Goal: Book appointment/travel/reservation

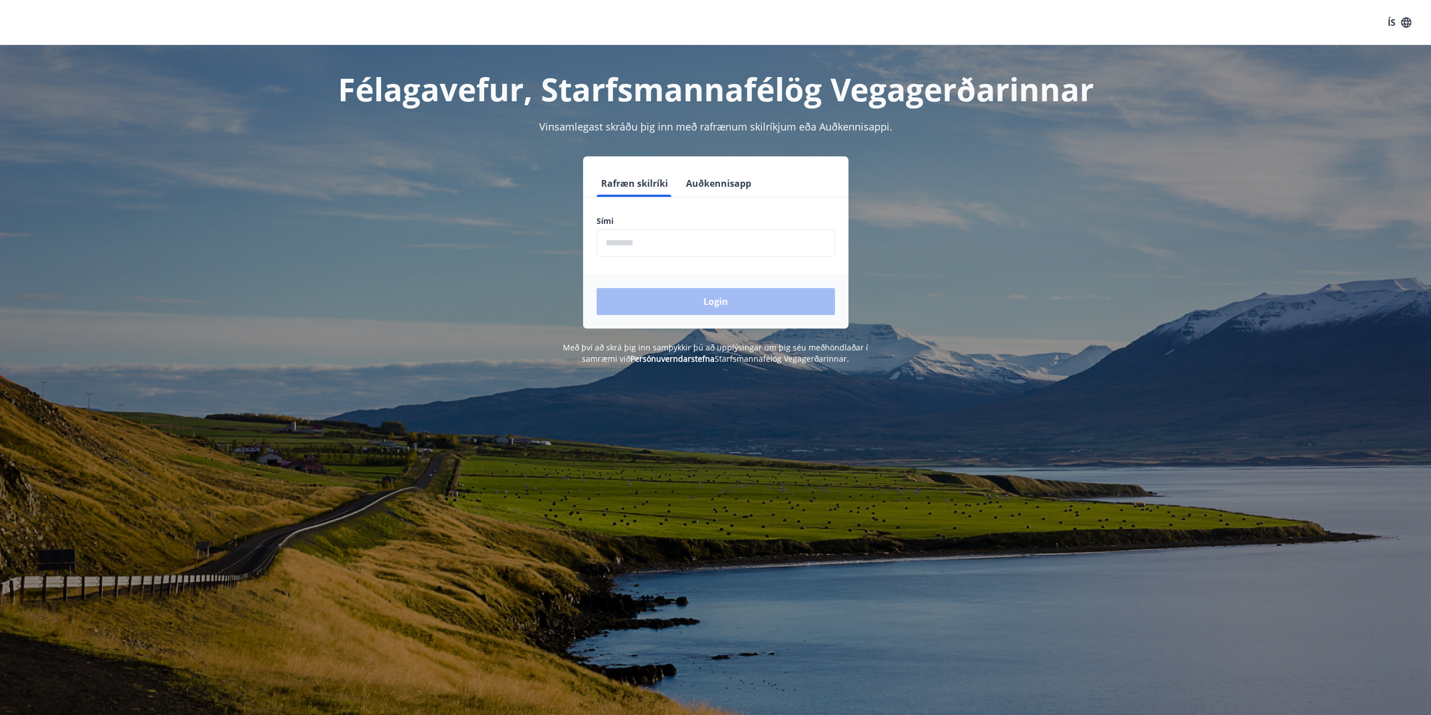
click at [792, 236] on input "phone" at bounding box center [716, 243] width 238 height 28
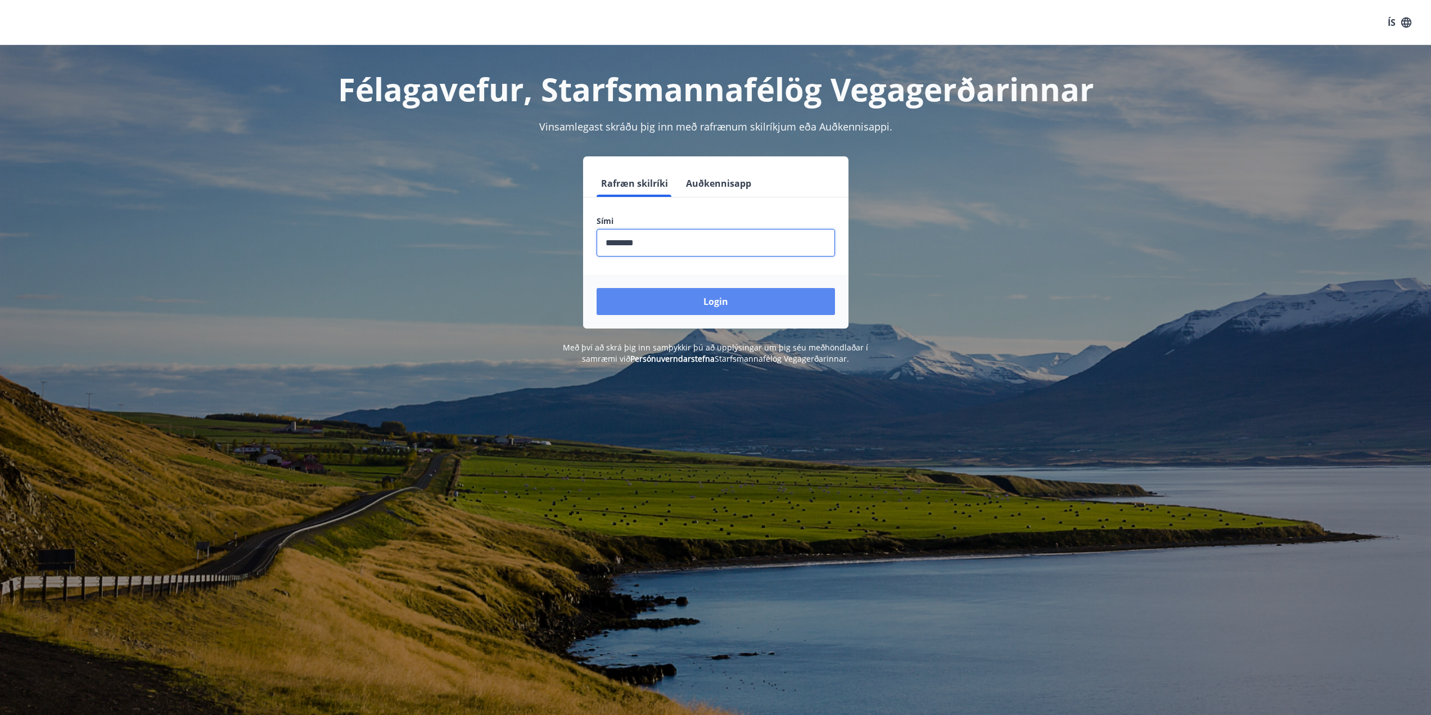
type input "********"
click at [772, 304] on button "Login" at bounding box center [716, 301] width 238 height 27
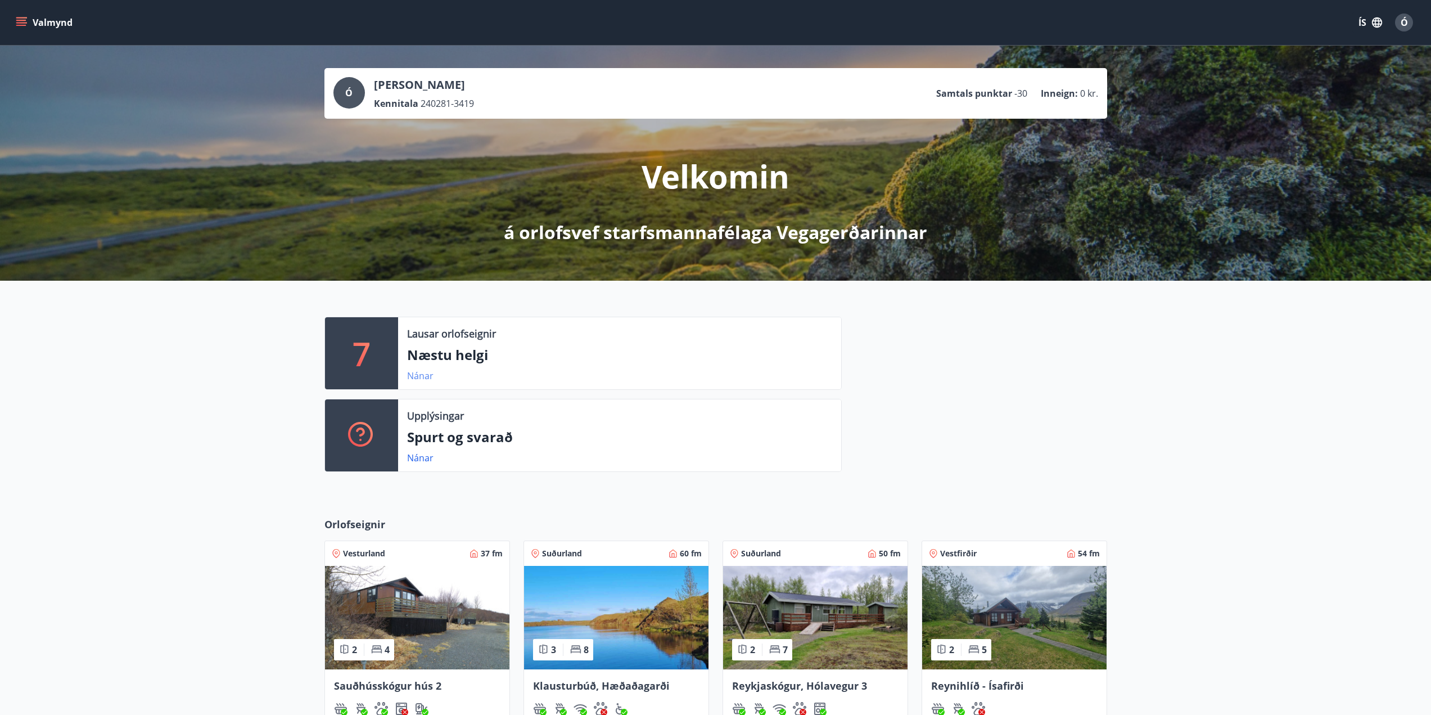
click at [423, 375] on link "Nánar" at bounding box center [420, 375] width 26 height 12
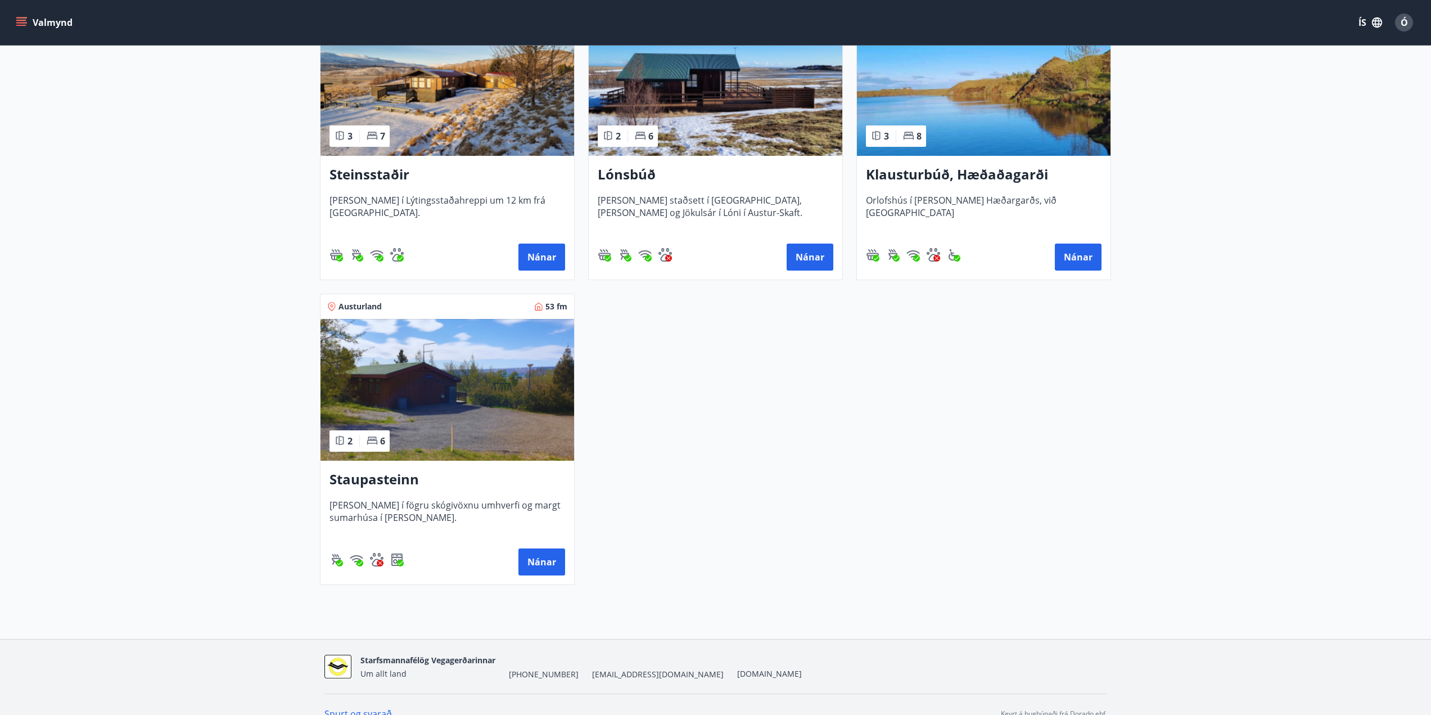
scroll to position [619, 0]
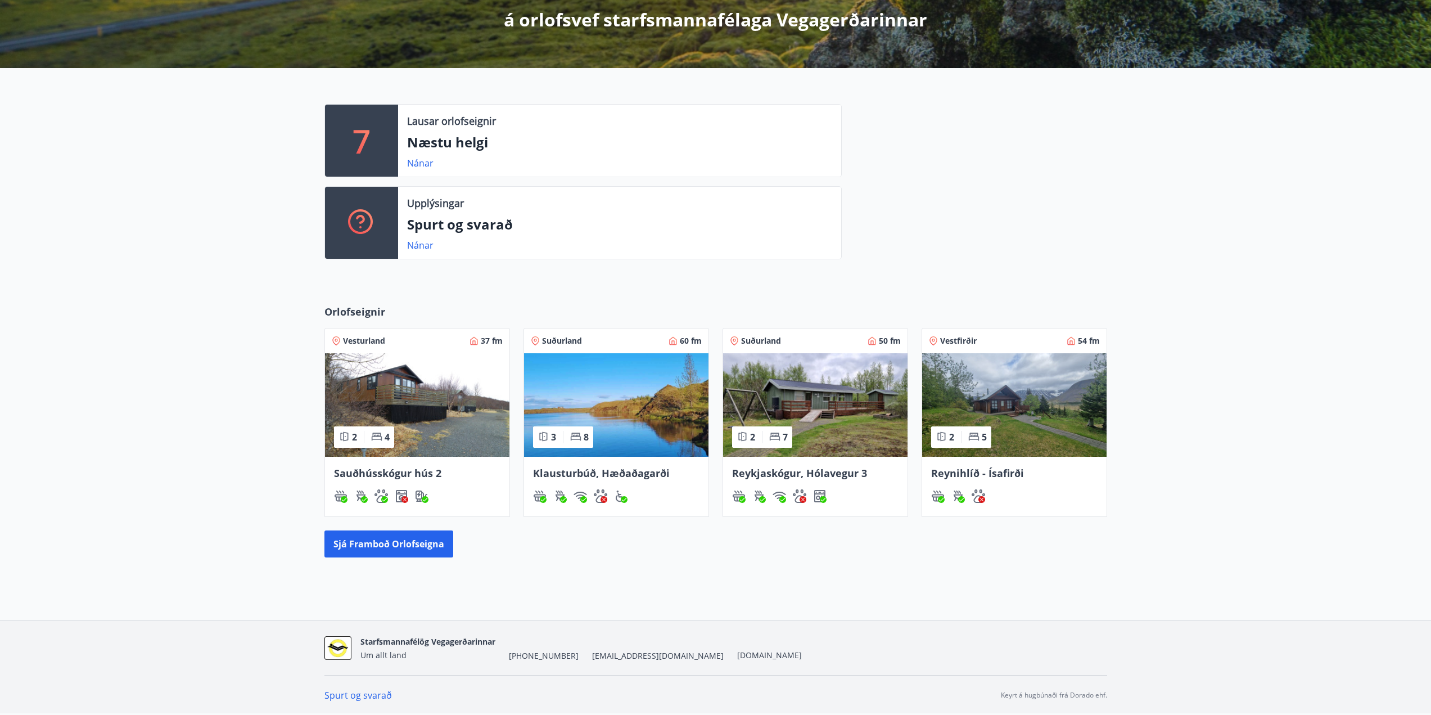
click at [994, 478] on span "Reynihlíð - Ísafirði" at bounding box center [977, 472] width 93 height 13
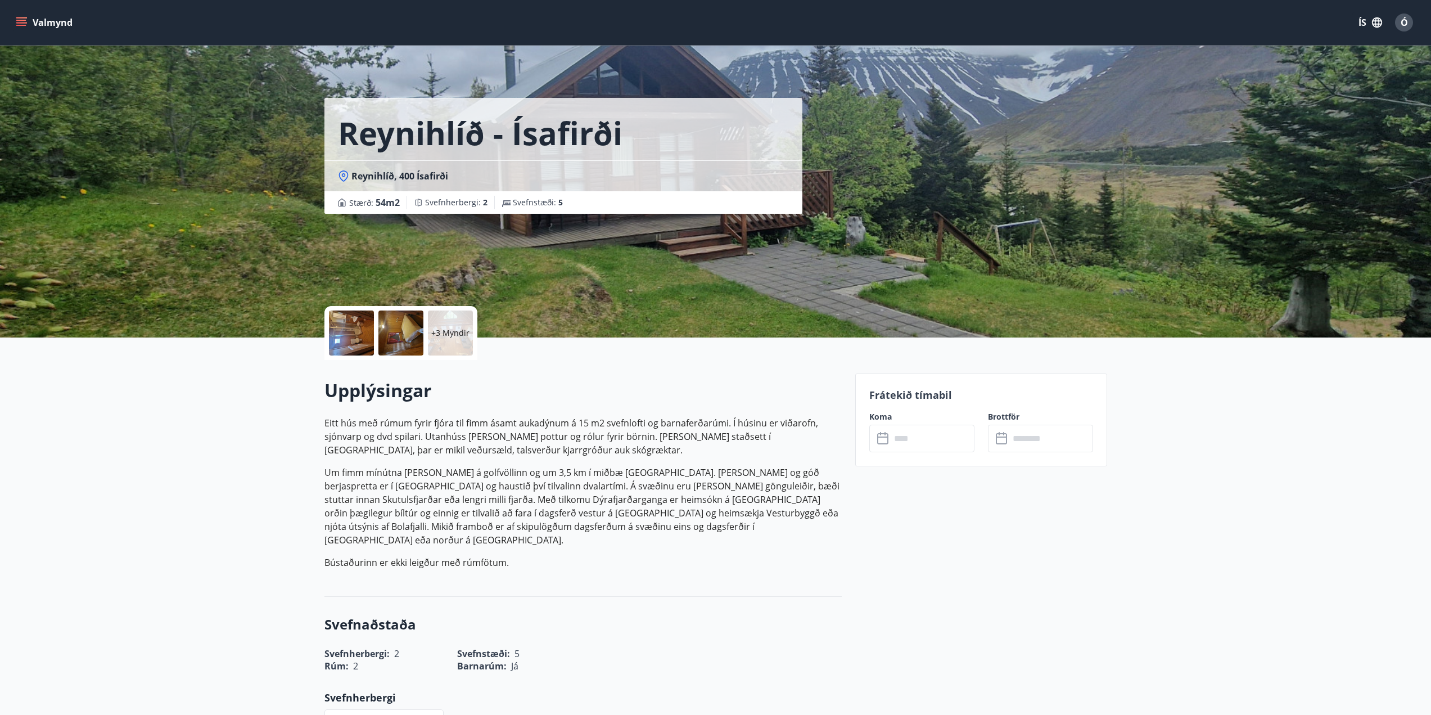
click at [962, 434] on input "text" at bounding box center [933, 439] width 84 height 28
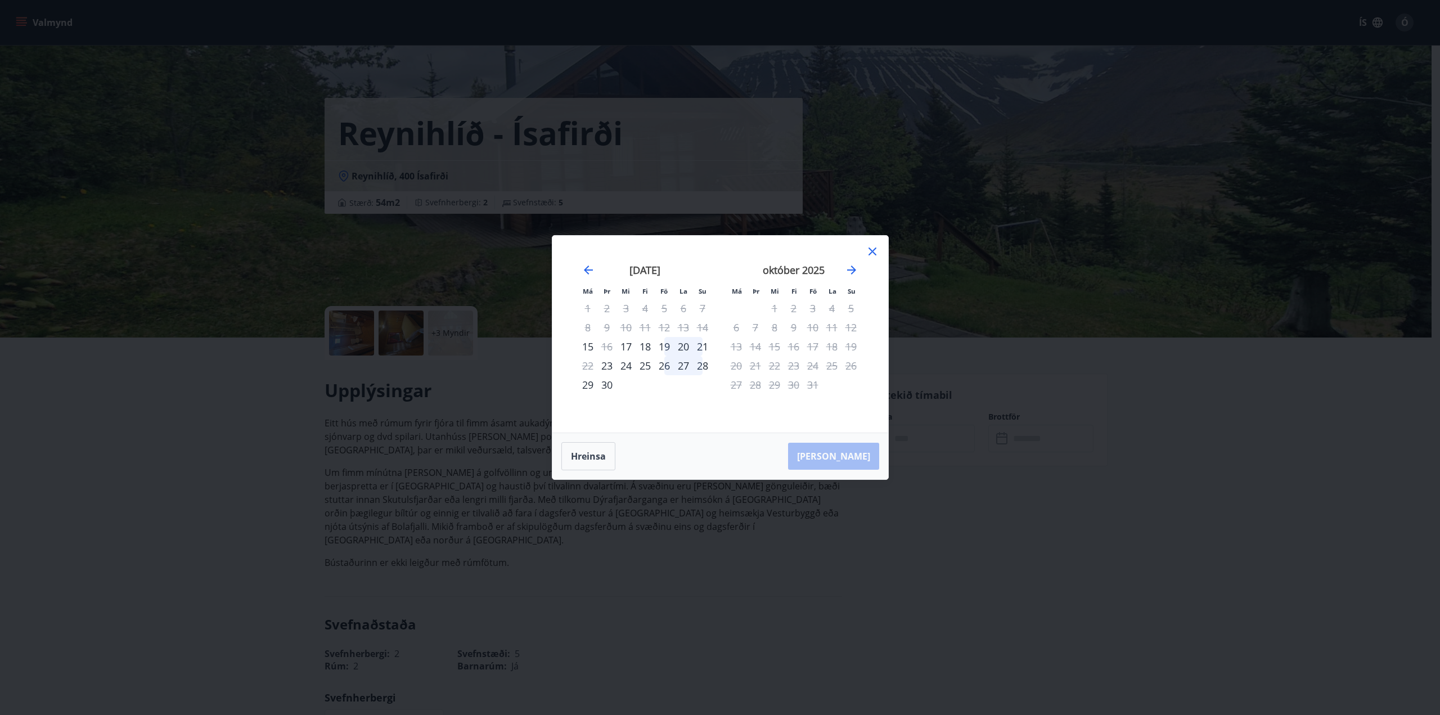
click at [858, 271] on div "október 2025" at bounding box center [794, 273] width 134 height 49
click at [841, 265] on div "október 2025" at bounding box center [794, 273] width 134 height 49
click at [848, 267] on icon "Move forward to switch to the next month." at bounding box center [851, 269] width 13 height 13
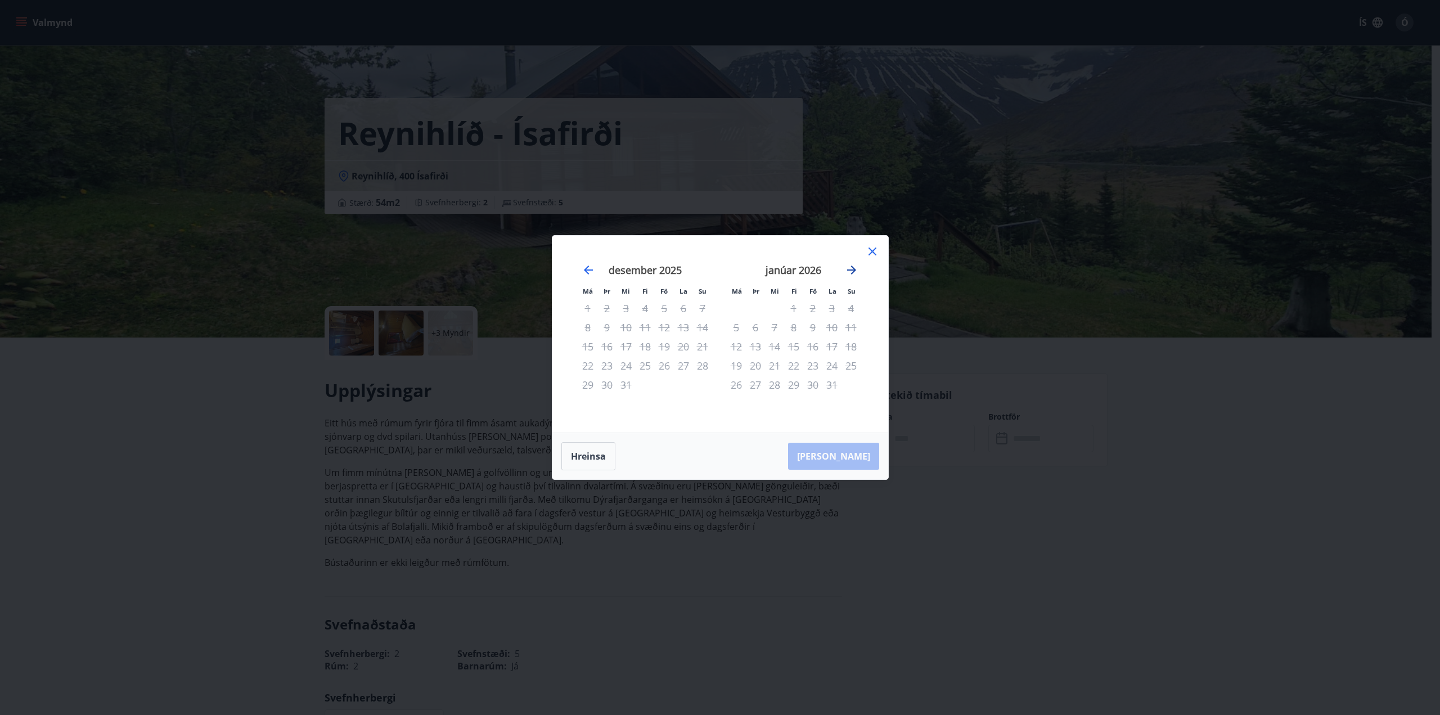
click at [848, 267] on icon "Move forward to switch to the next month." at bounding box center [851, 269] width 13 height 13
click at [848, 272] on icon "Move forward to switch to the next month." at bounding box center [851, 269] width 13 height 13
click at [872, 254] on icon at bounding box center [871, 251] width 13 height 13
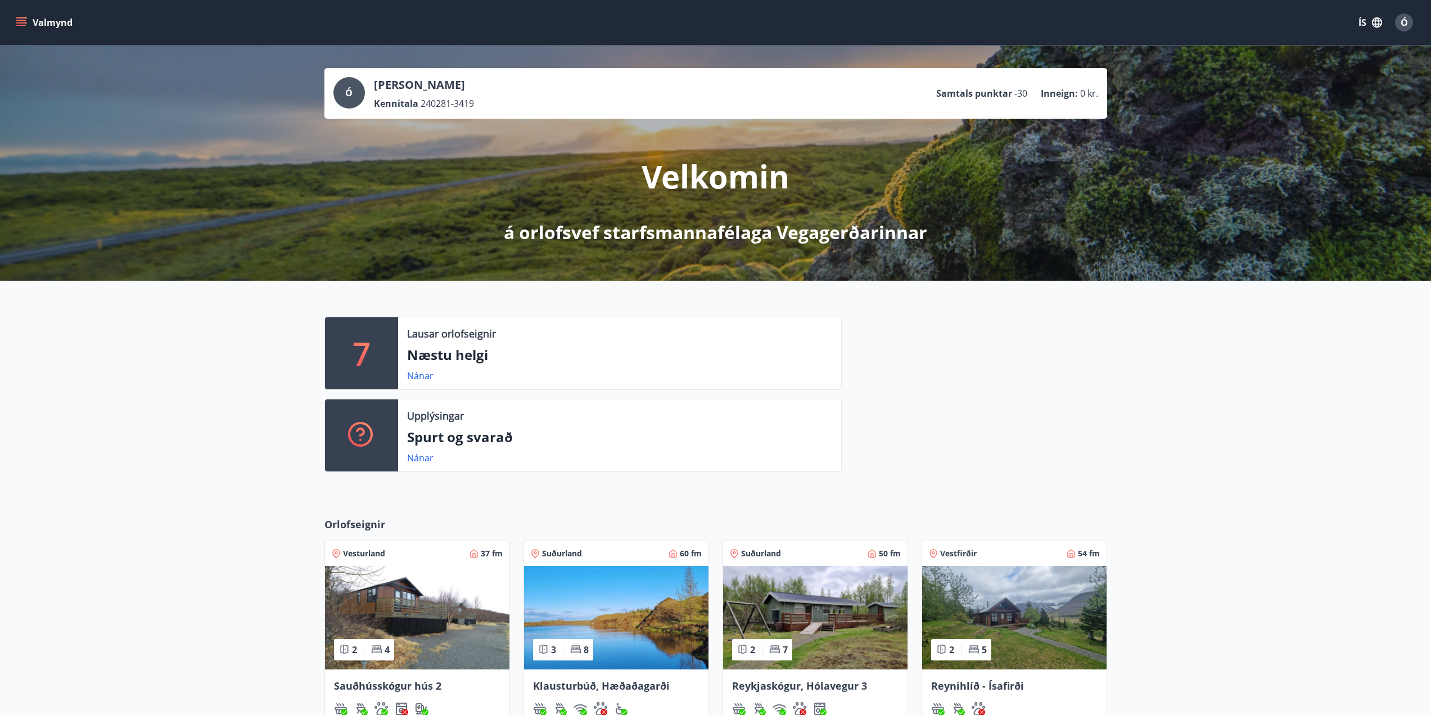
scroll to position [213, 0]
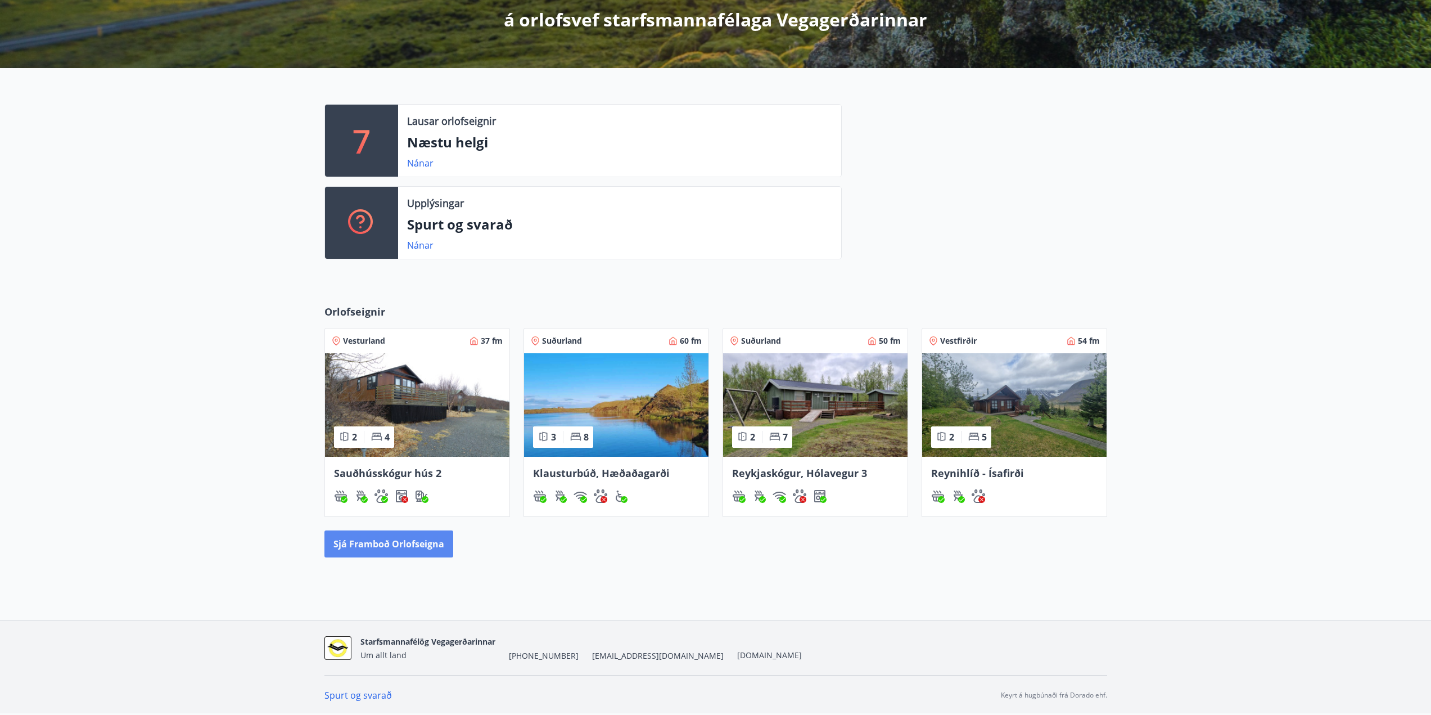
click at [404, 551] on button "Sjá framboð orlofseigna" at bounding box center [388, 543] width 129 height 27
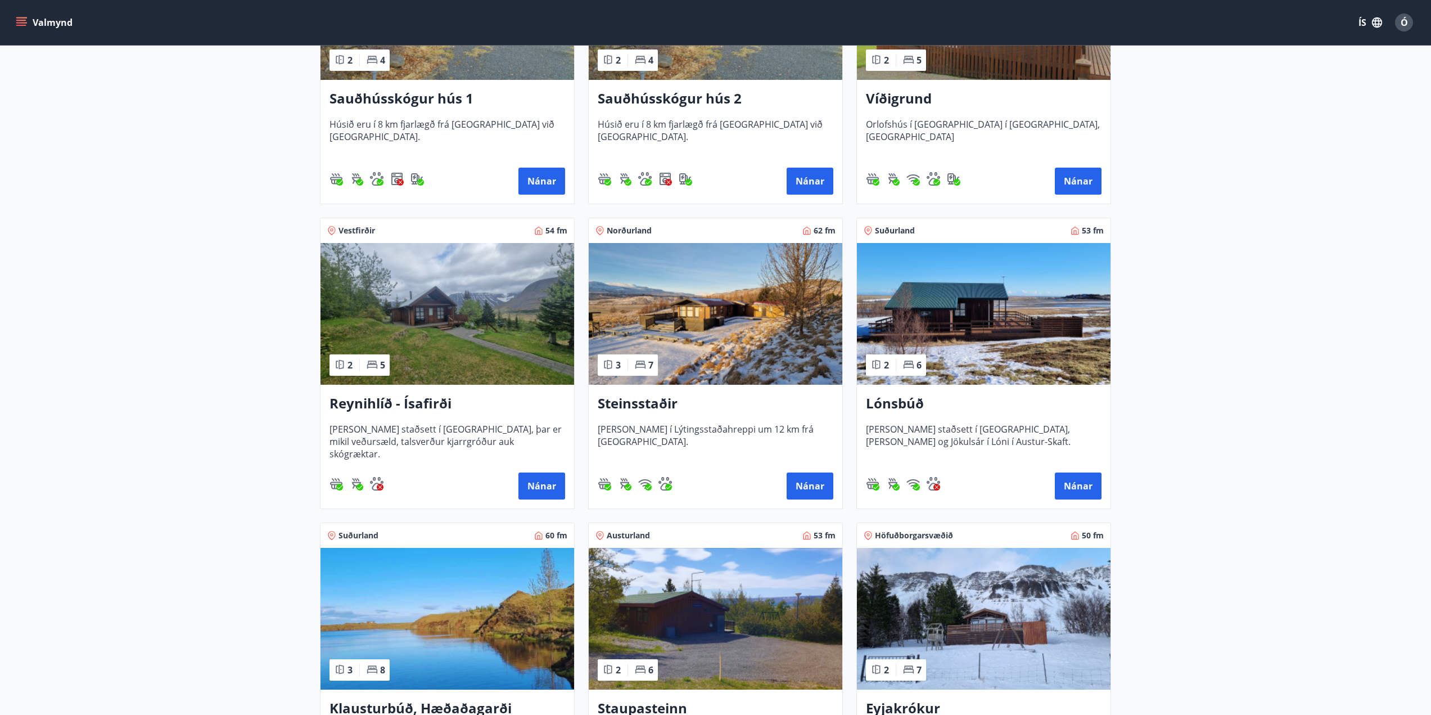
scroll to position [143, 0]
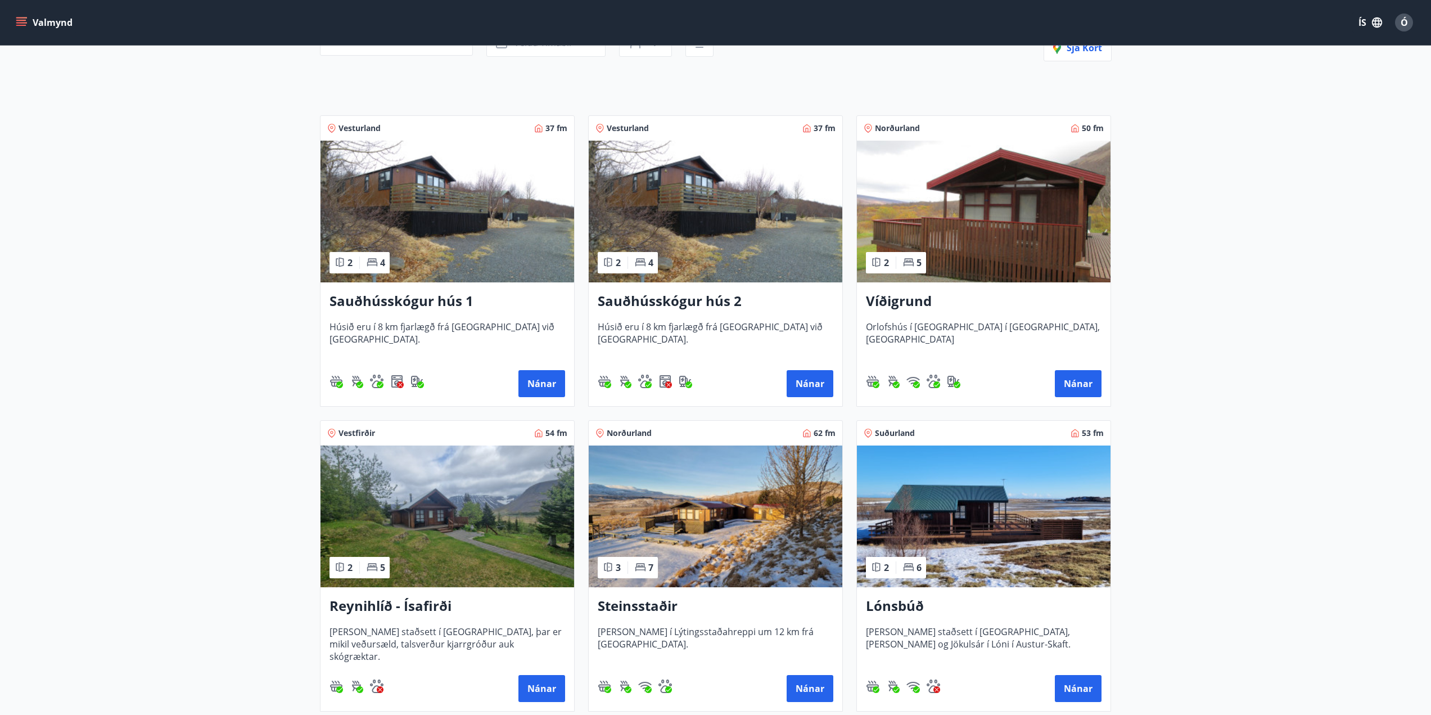
click at [913, 303] on h3 "Víðigrund" at bounding box center [984, 301] width 236 height 20
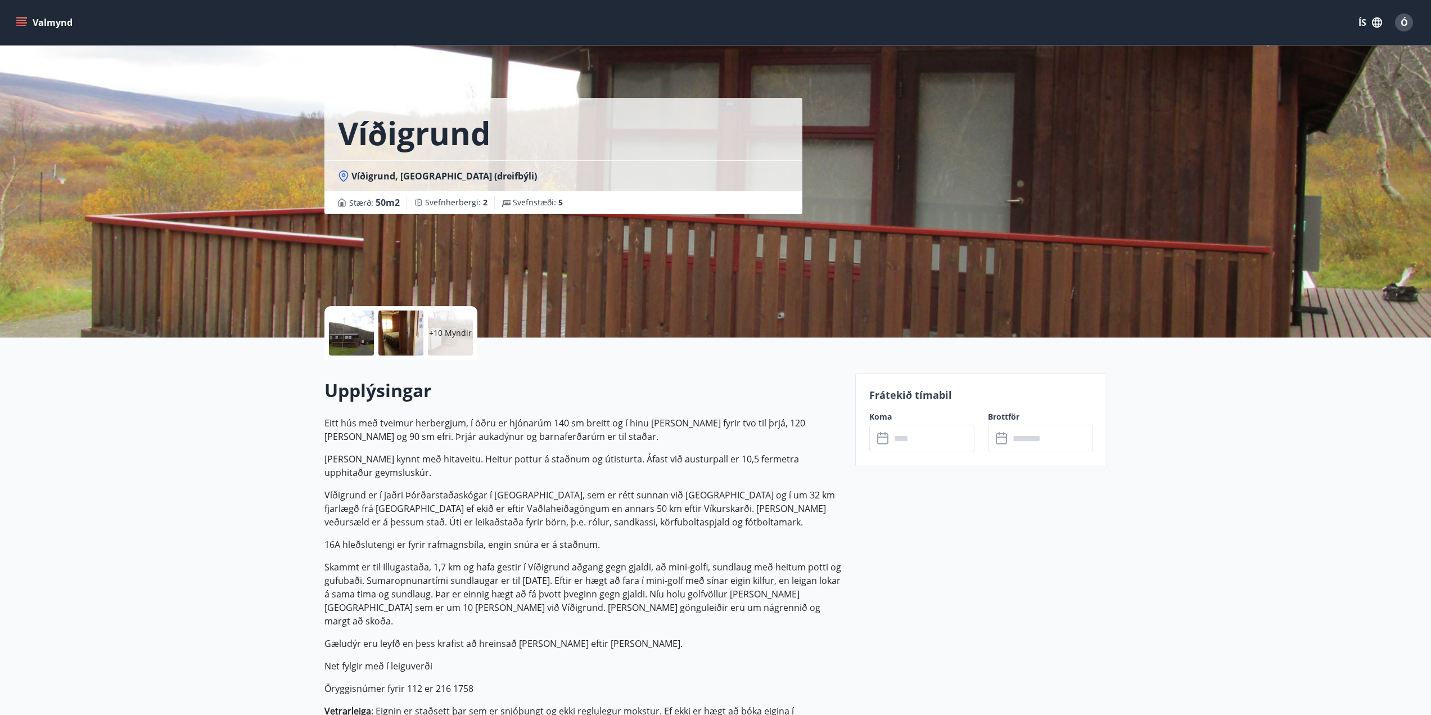
click at [412, 336] on div at bounding box center [400, 332] width 45 height 45
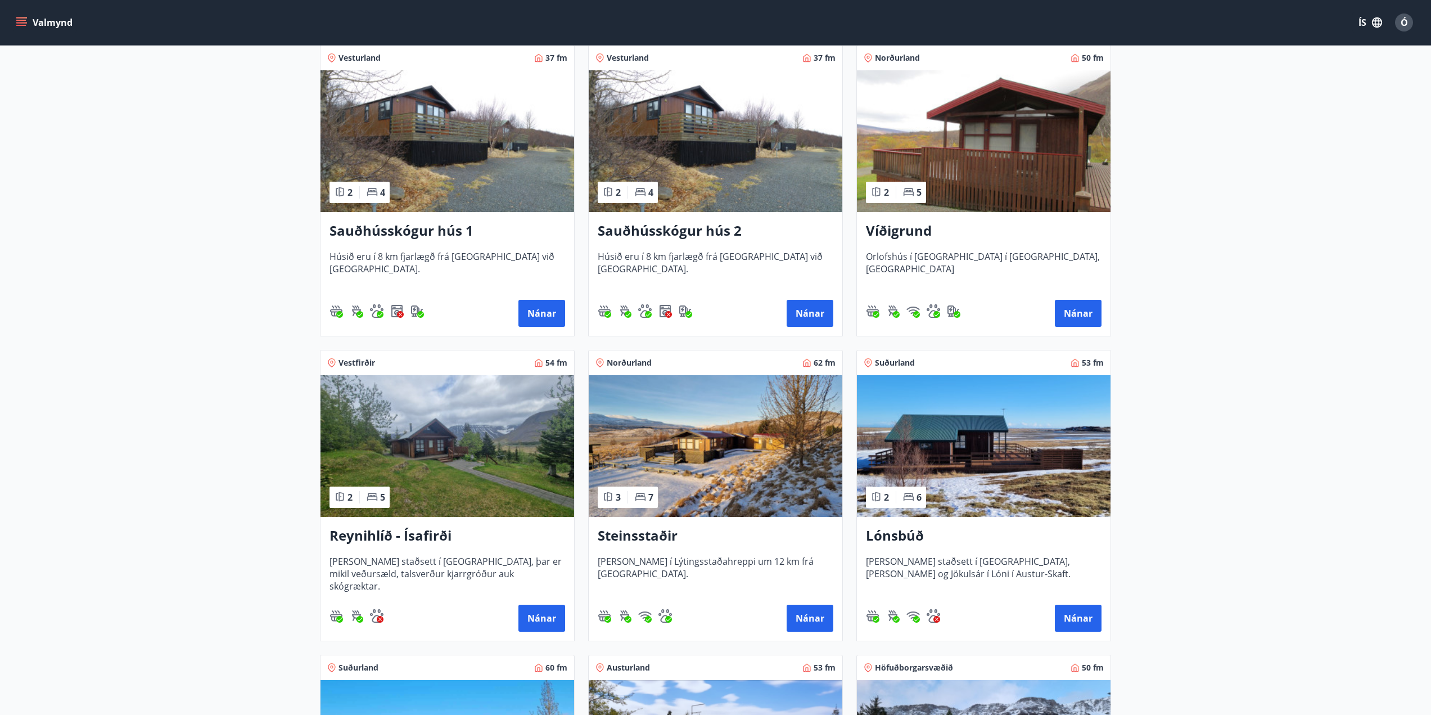
scroll to position [593, 0]
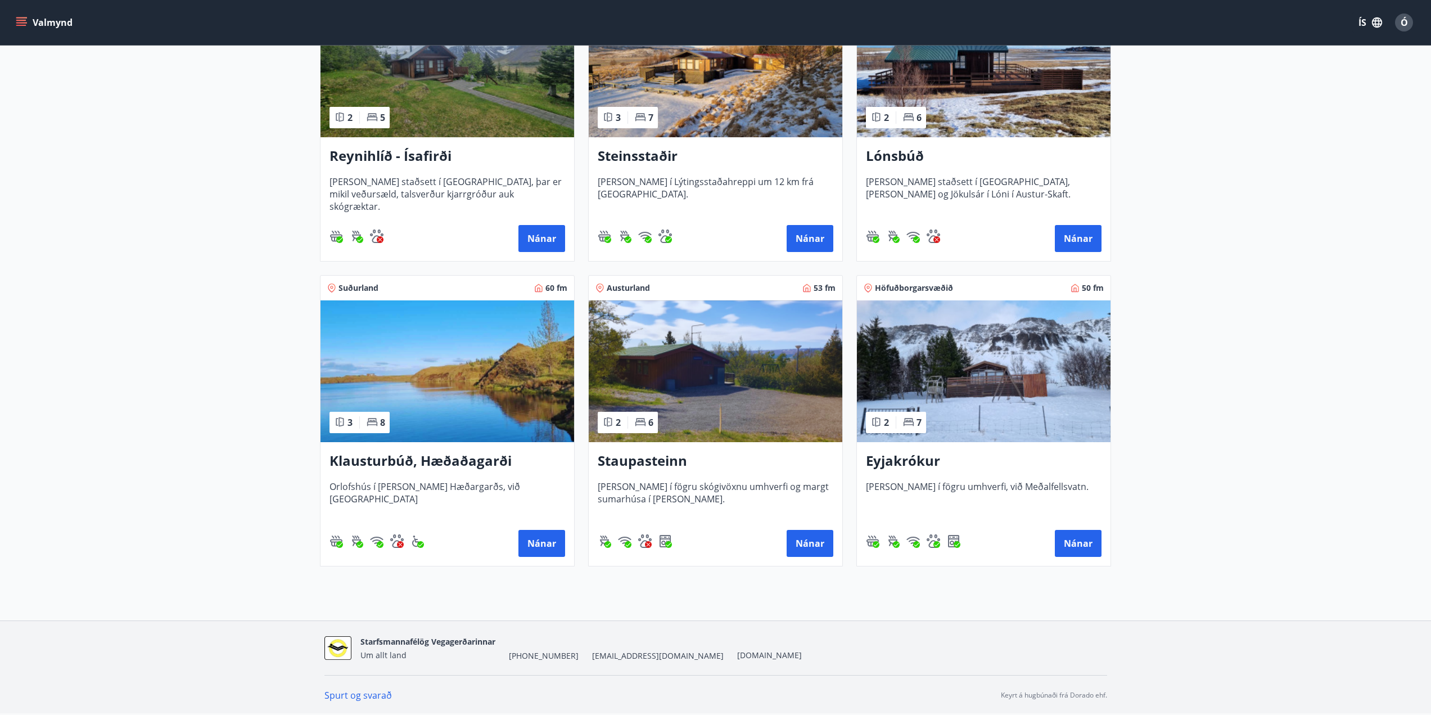
click at [926, 465] on h3 "Eyjakrókur" at bounding box center [984, 461] width 236 height 20
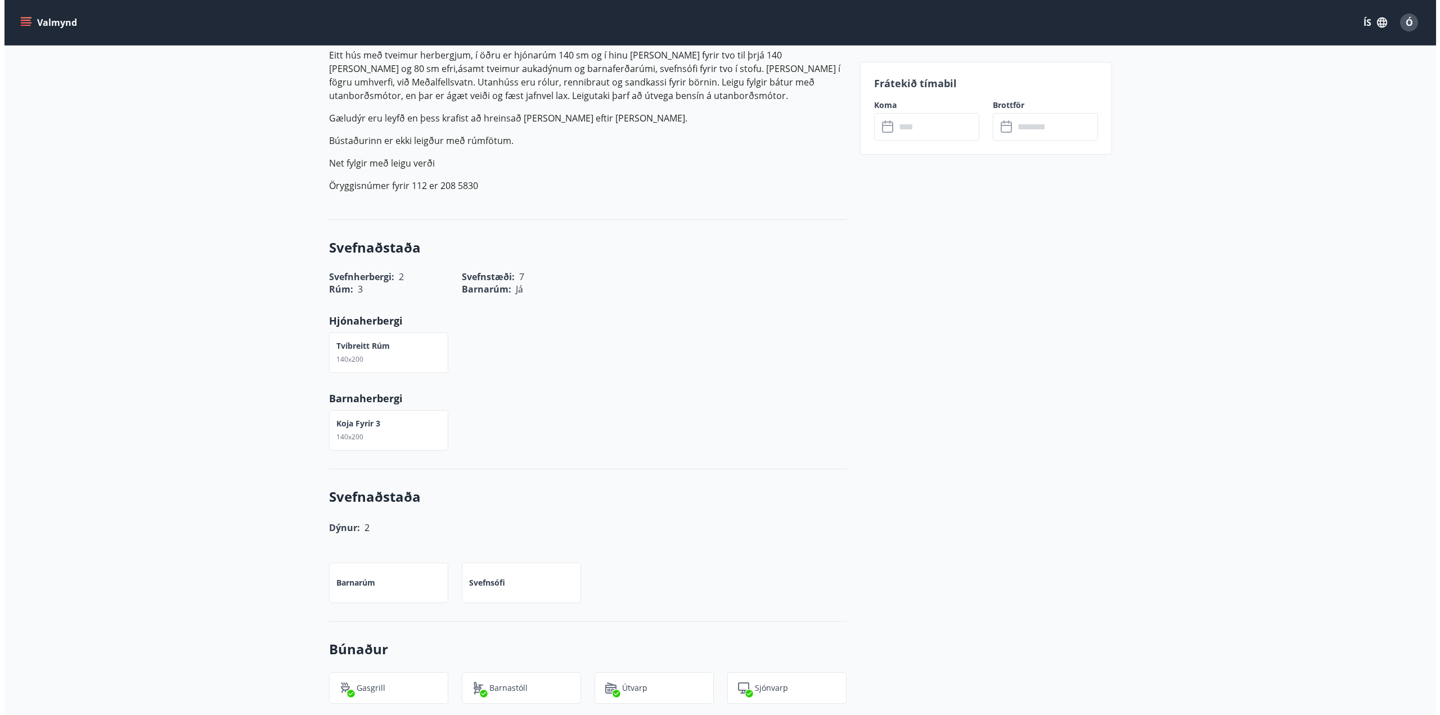
scroll to position [619, 0]
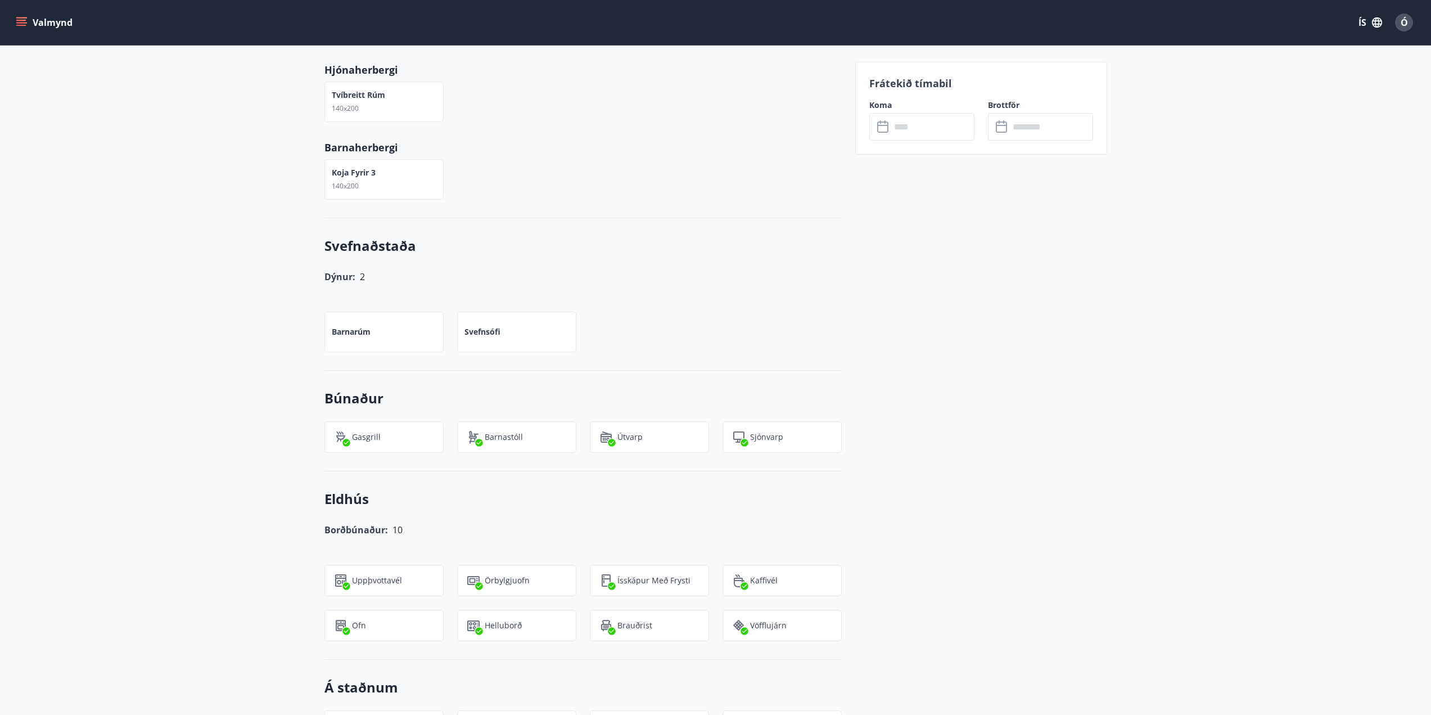
click at [919, 146] on div "Frátekið tímabil Koma ​ ​ Brottför ​ ​" at bounding box center [981, 108] width 252 height 93
click at [922, 123] on input "text" at bounding box center [933, 127] width 84 height 28
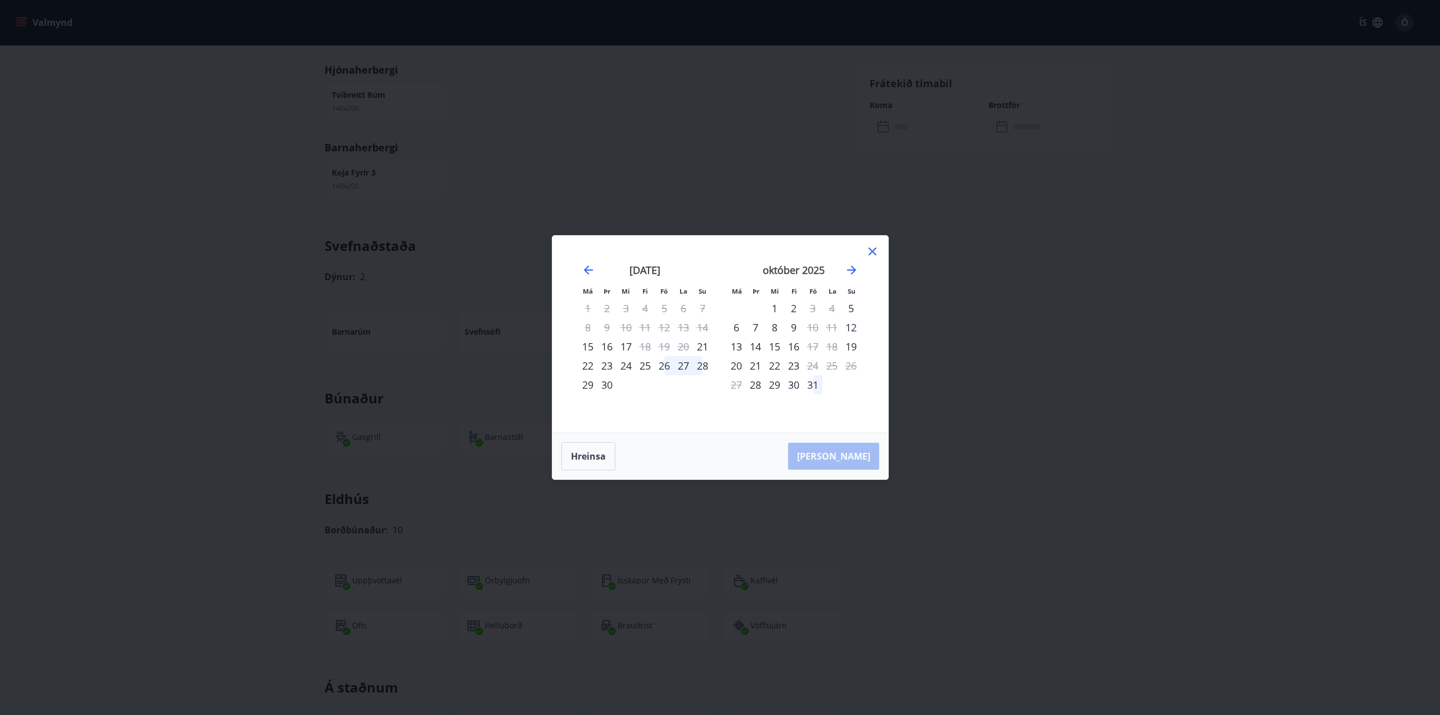
click at [667, 368] on div "26" at bounding box center [664, 365] width 19 height 19
click at [706, 392] on td "Calendar" at bounding box center [702, 384] width 19 height 19
click at [854, 270] on icon "Move forward to switch to the next month." at bounding box center [851, 269] width 9 height 9
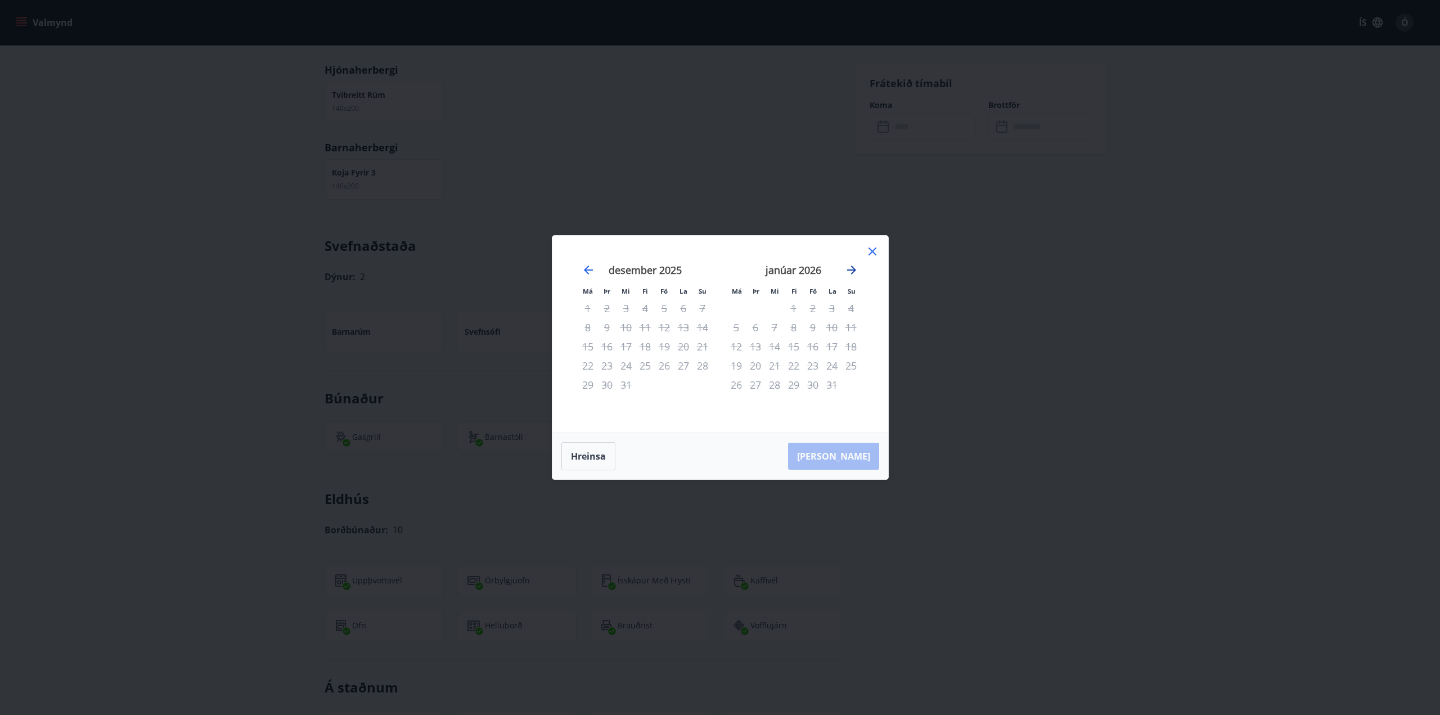
click at [854, 270] on icon "Move forward to switch to the next month." at bounding box center [851, 269] width 9 height 9
click at [591, 455] on button "Hreinsa" at bounding box center [588, 456] width 54 height 28
click at [584, 267] on icon "Move backward to switch to the previous month." at bounding box center [587, 269] width 13 height 13
click at [585, 268] on icon "Move backward to switch to the previous month." at bounding box center [588, 269] width 9 height 9
